Goal: Task Accomplishment & Management: Manage account settings

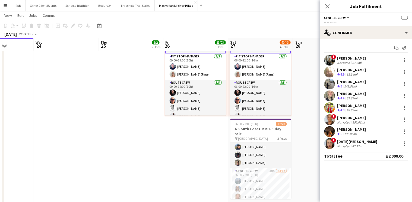
scroll to position [65, 0]
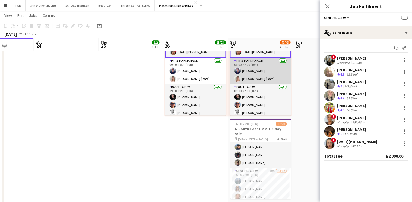
click at [250, 68] on app-card-role "Pit Stop Manager [DATE] 06:00-22:00 (16h) [PERSON_NAME] [PERSON_NAME] (Page)" at bounding box center [260, 71] width 61 height 26
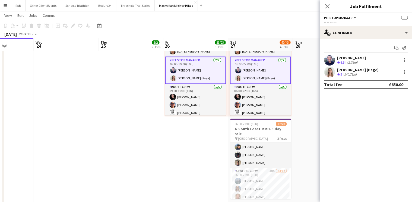
scroll to position [65, 0]
click at [402, 73] on div at bounding box center [404, 72] width 7 height 7
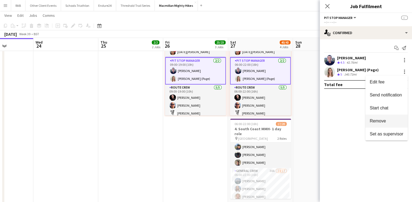
click at [374, 121] on span "Remove" at bounding box center [378, 121] width 16 height 5
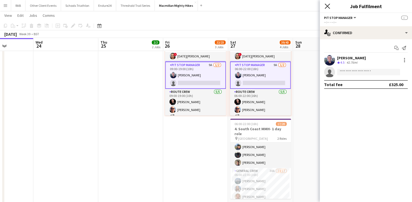
click at [326, 5] on icon at bounding box center [326, 6] width 5 height 5
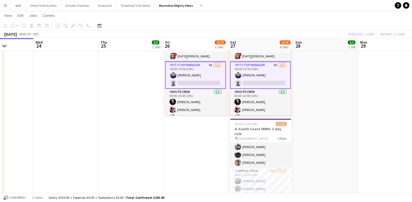
click at [346, 63] on app-date-cell "07:00-12:00 (5h) 1/1 pin South Coast 1 Role Site Manager [DATE] 07:00-12:00 (5h…" at bounding box center [325, 16] width 65 height 388
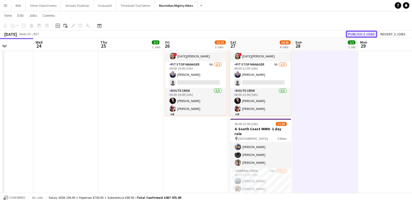
click at [355, 31] on button "Publish 2 jobs" at bounding box center [361, 34] width 31 height 7
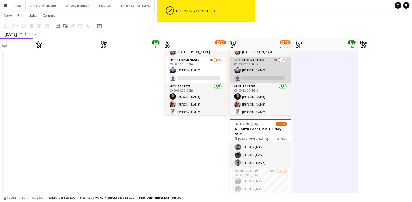
click at [243, 59] on app-card-role "Pit Stop Manager 9A [DATE] 06:00-22:00 (16h) [PERSON_NAME] single-neutral-actio…" at bounding box center [260, 70] width 61 height 26
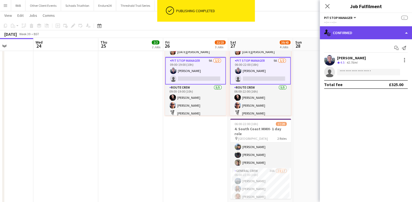
click at [352, 32] on div "single-neutral-actions-check-2 Confirmed" at bounding box center [366, 32] width 92 height 13
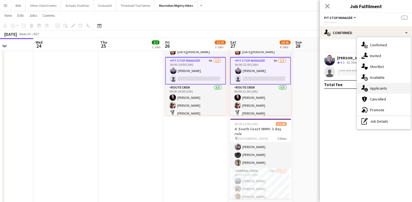
click at [375, 87] on span "Applicants" at bounding box center [378, 88] width 17 height 5
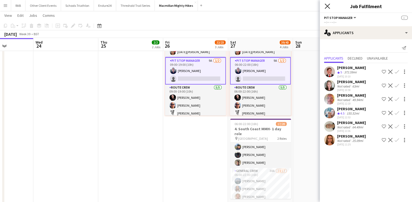
click at [326, 6] on icon "Close pop-in" at bounding box center [326, 6] width 5 height 5
